Goal: Check status: Check status

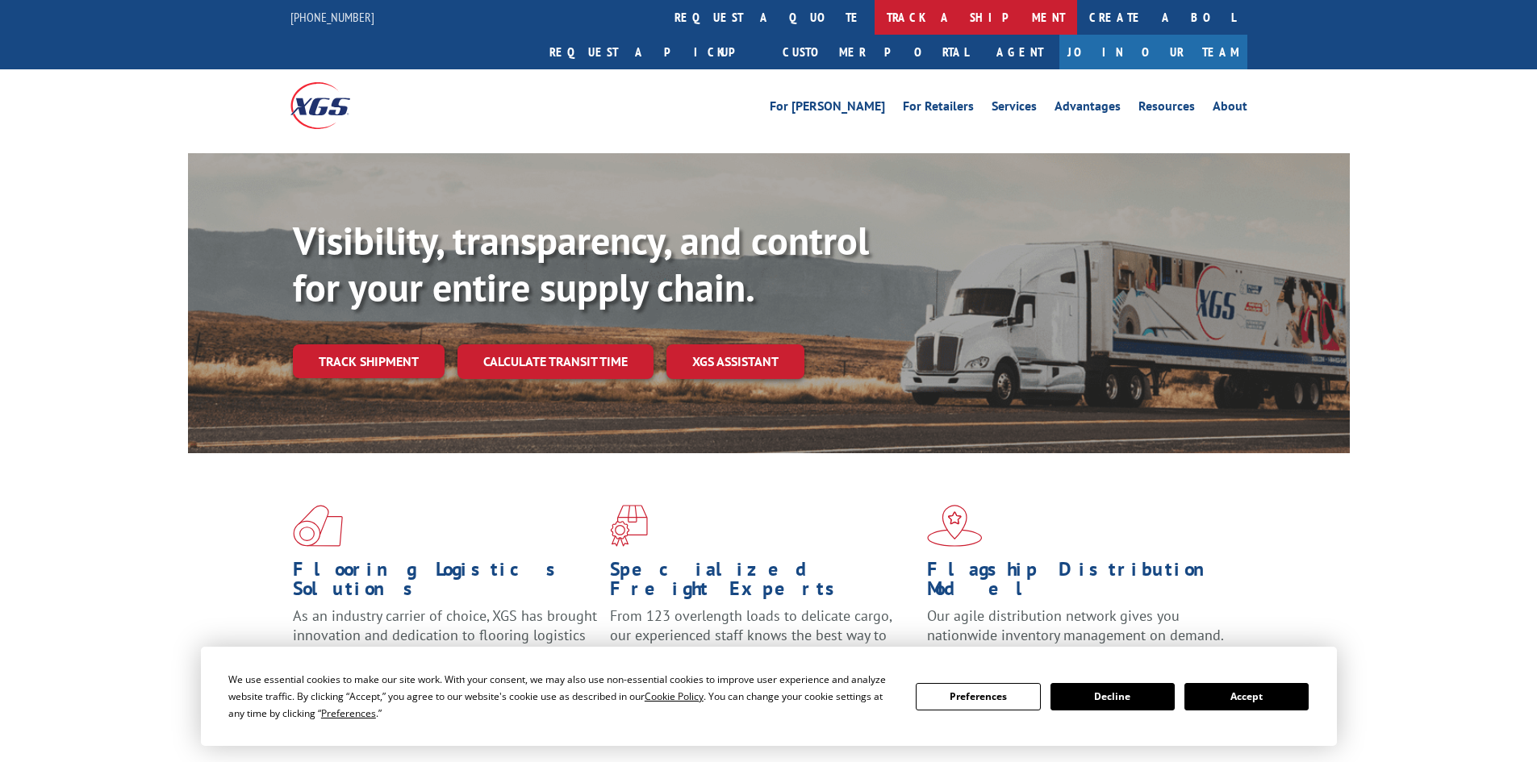
click at [874, 16] on link "track a shipment" at bounding box center [975, 17] width 202 height 35
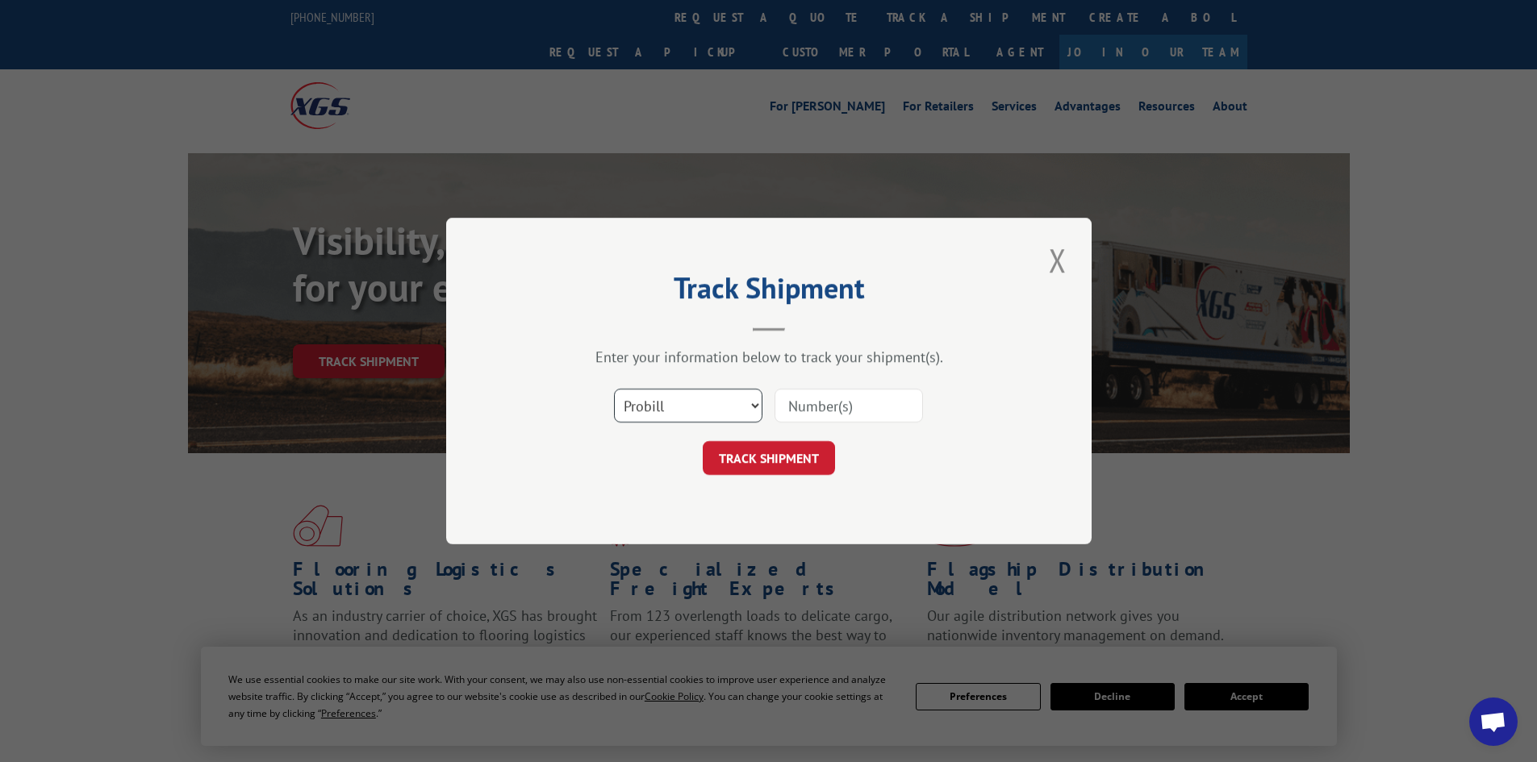
click at [649, 401] on select "Select category... Probill BOL PO" at bounding box center [688, 406] width 148 height 34
select select "bol"
click at [614, 389] on select "Select category... Probill BOL PO" at bounding box center [688, 406] width 148 height 34
click at [801, 406] on input at bounding box center [848, 406] width 148 height 34
paste input "5952375"
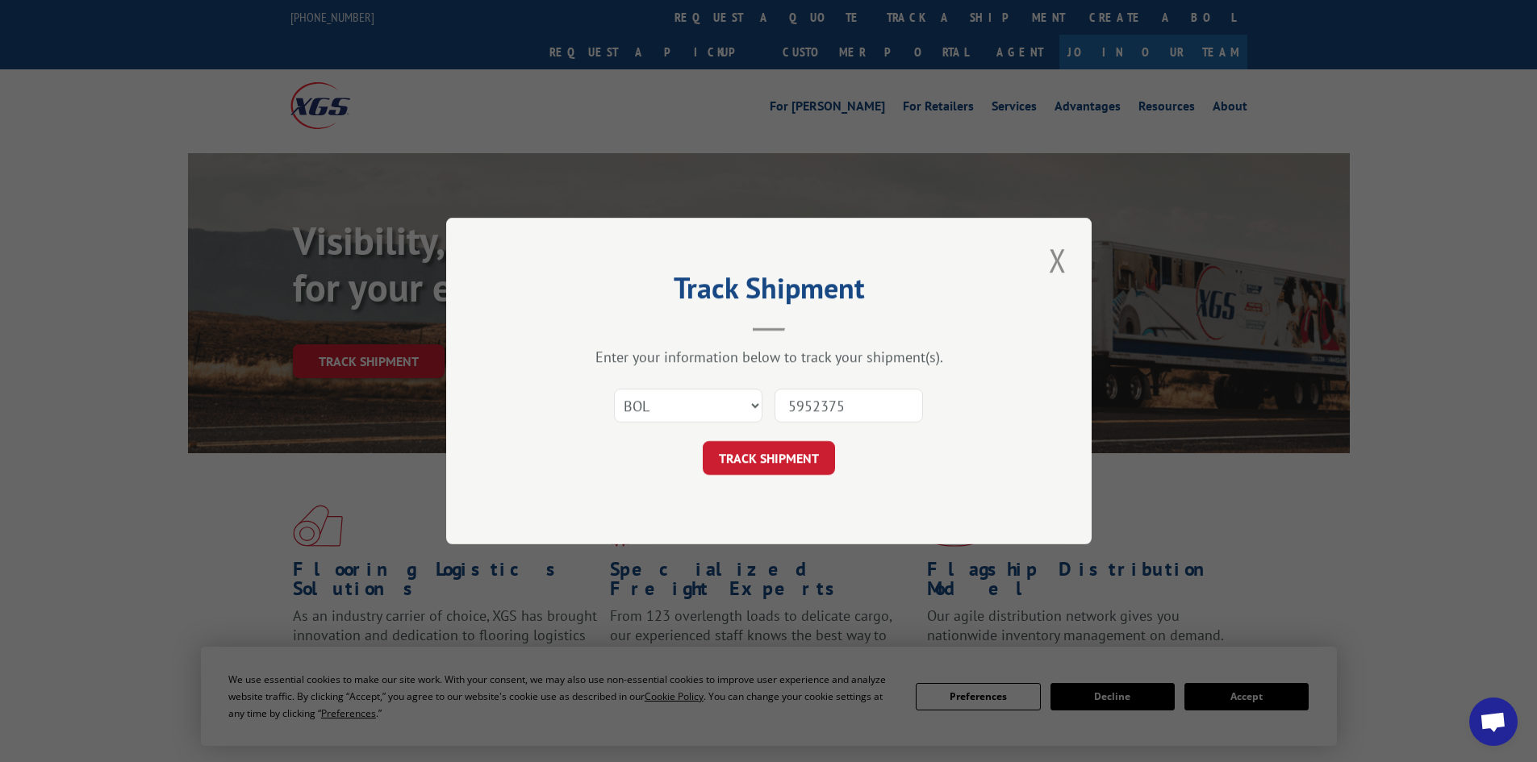
type input "5952375"
click at [783, 459] on button "TRACK SHIPMENT" at bounding box center [769, 458] width 132 height 34
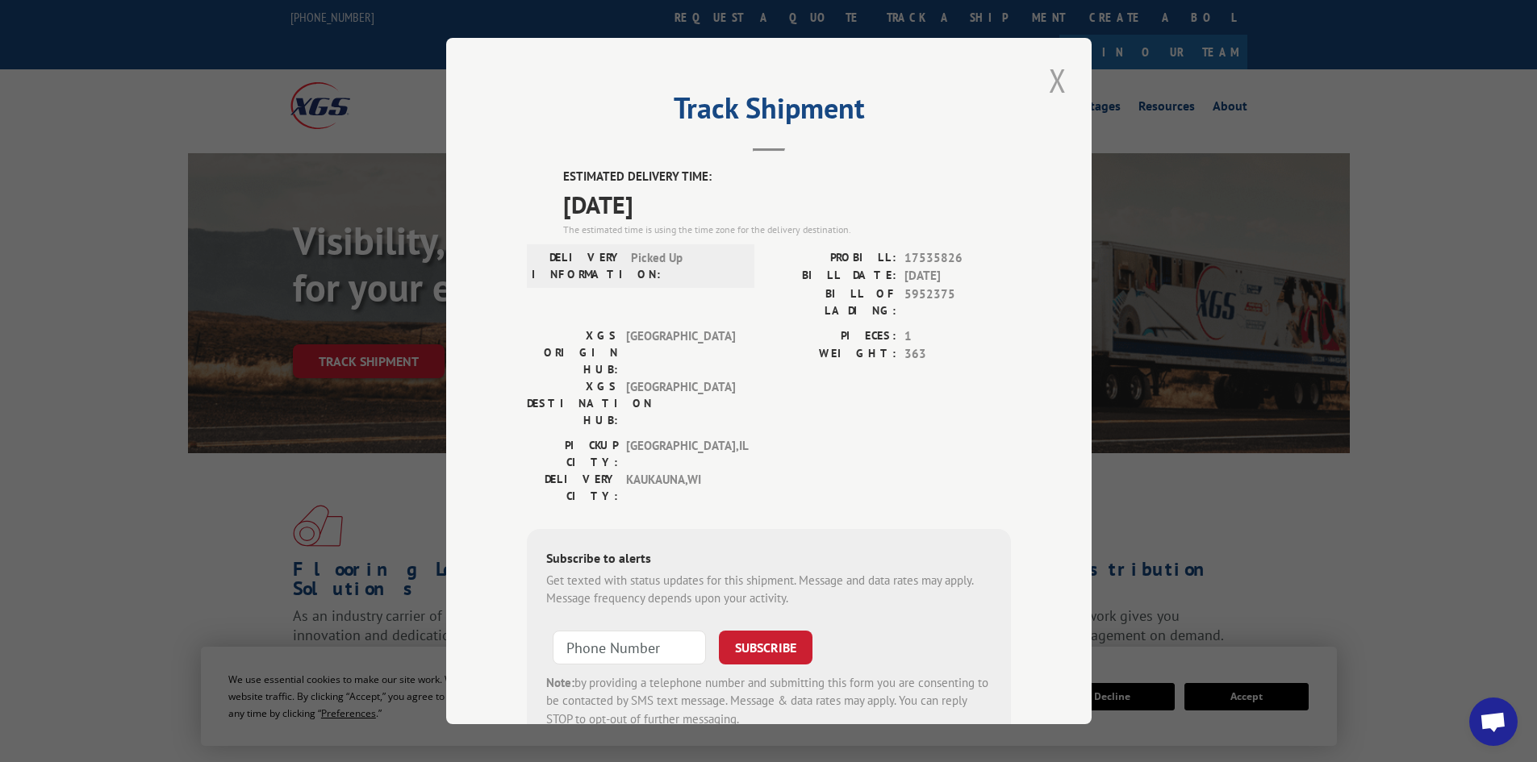
click at [1053, 77] on button "Close modal" at bounding box center [1057, 80] width 27 height 44
